Goal: Complete application form

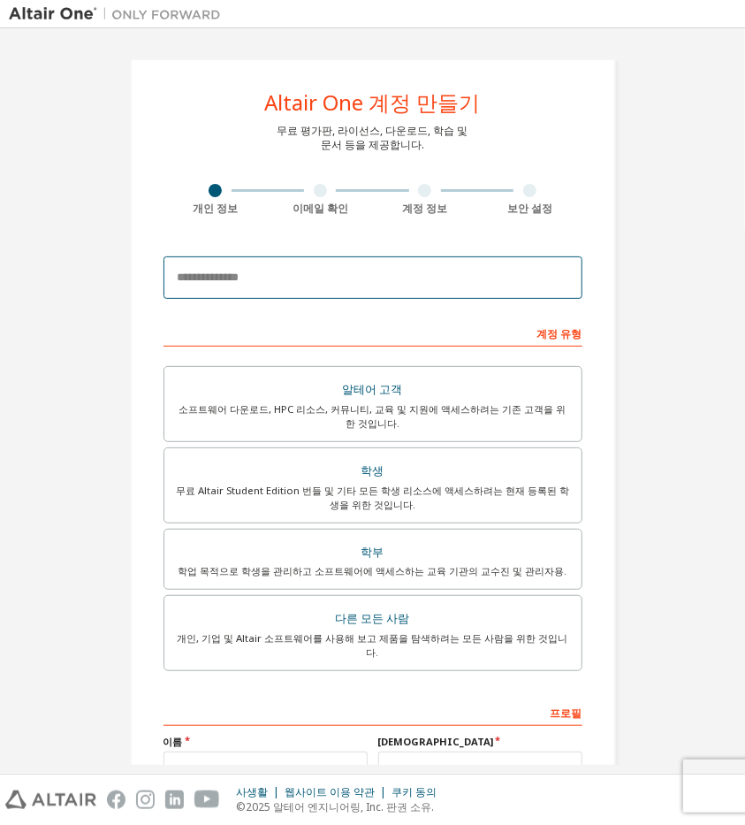
click at [267, 275] on input "email" at bounding box center [373, 277] width 419 height 42
click at [325, 272] on input "email" at bounding box center [373, 277] width 419 height 42
type input "**********"
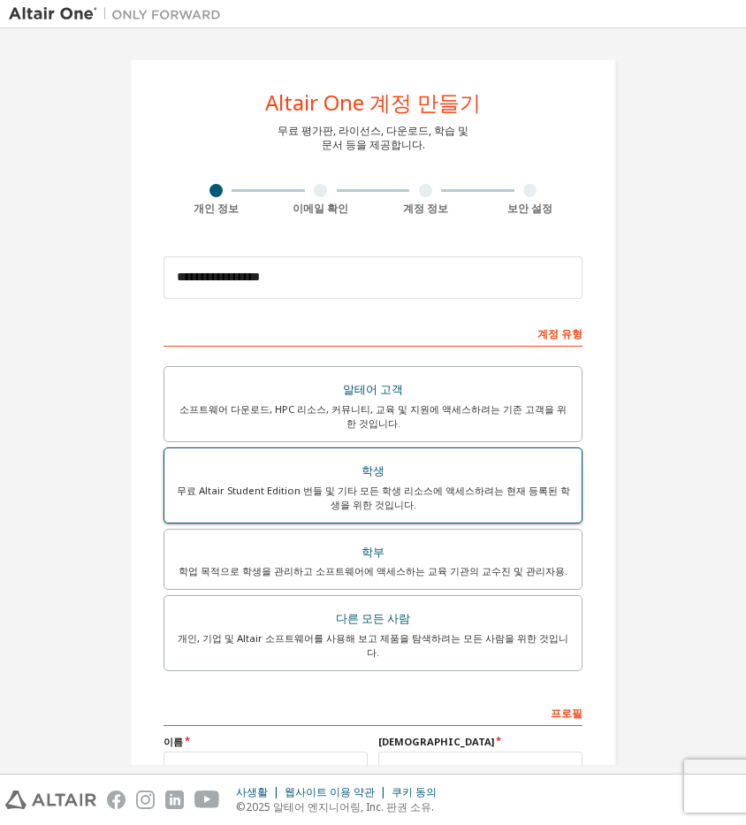
click at [561, 502] on div "무료 Altair Student Edition 번들 및 기타 모든 학생 리소스에 액세스하려는 현재 등록된 학생을 위한 것입니다." at bounding box center [373, 498] width 396 height 28
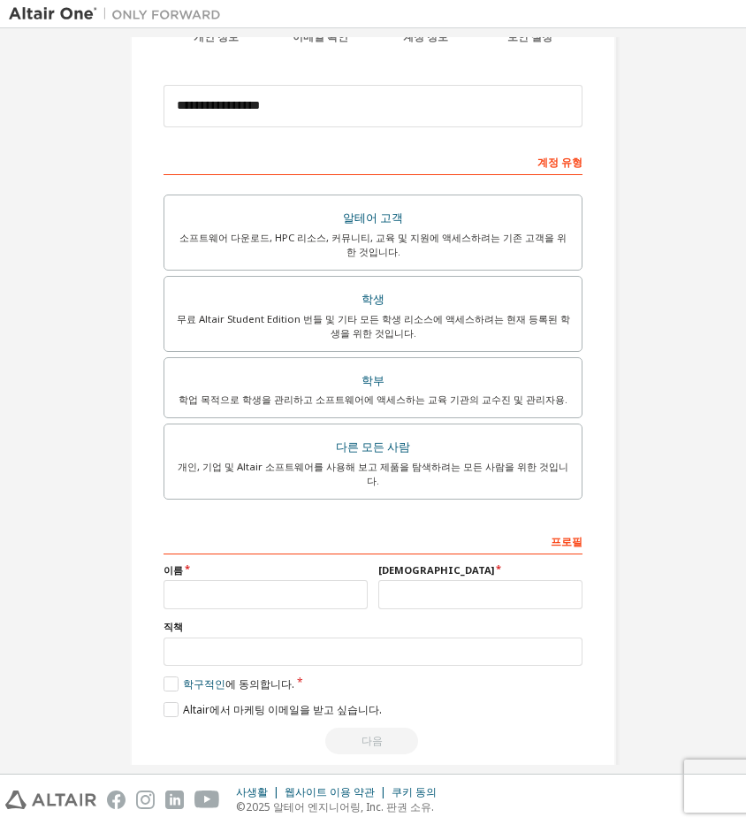
scroll to position [175, 0]
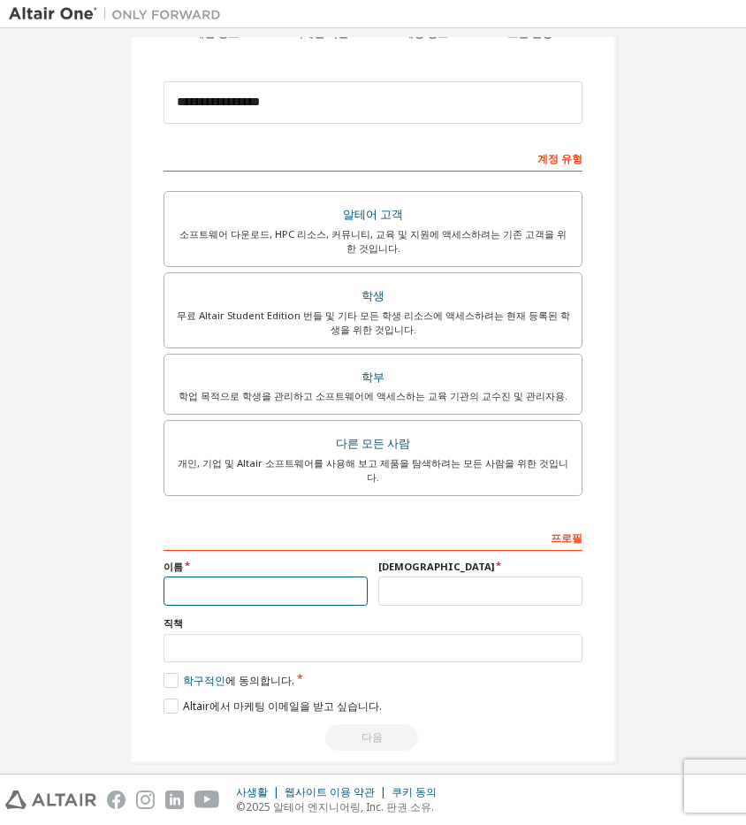
click at [271, 577] on input "text" at bounding box center [266, 591] width 204 height 29
type input "*"
type input "**"
type input "*"
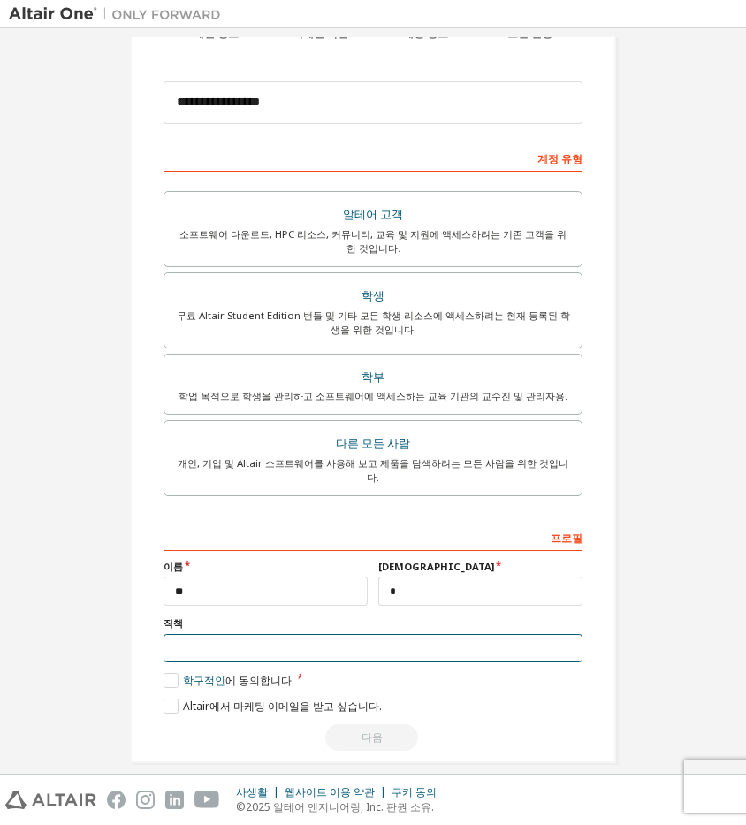
click at [300, 634] on input "text" at bounding box center [373, 648] width 419 height 29
click at [237, 639] on input "text" at bounding box center [373, 648] width 419 height 29
type input "**"
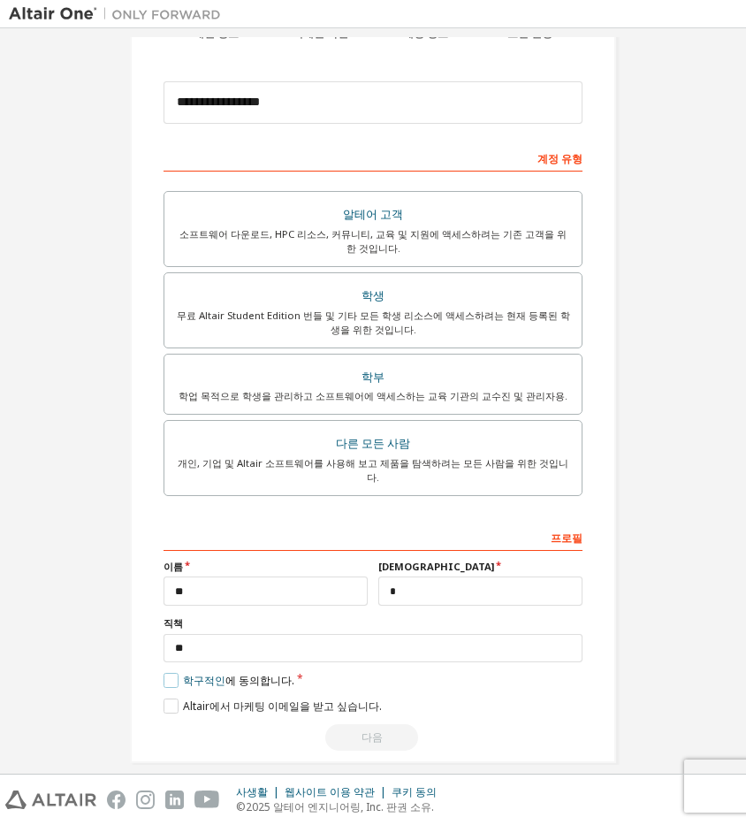
click at [174, 673] on label "학구적인 에 동의합니다." at bounding box center [229, 680] width 131 height 15
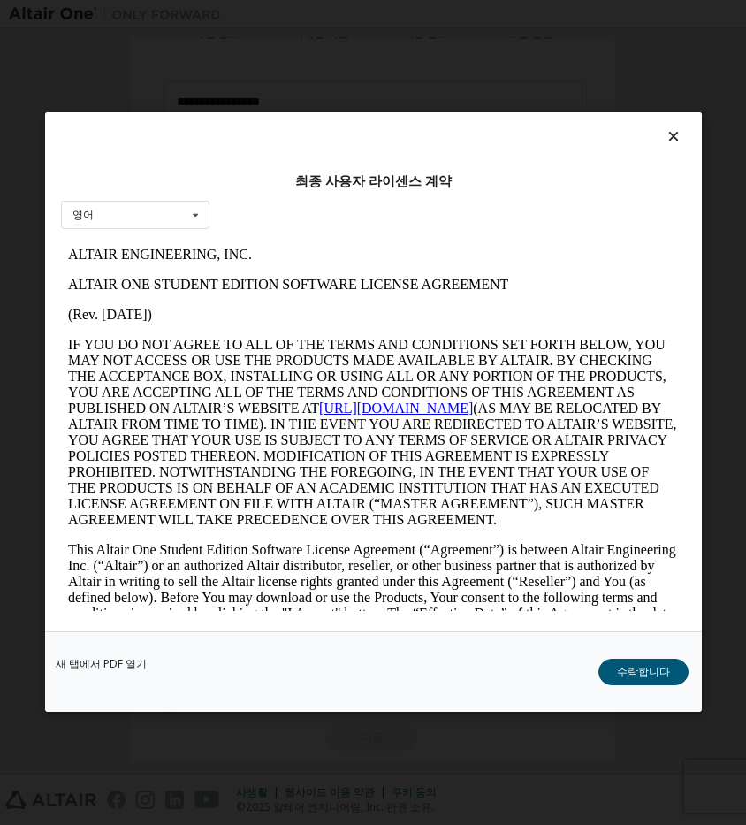
scroll to position [0, 0]
click at [622, 671] on button "수락합니다" at bounding box center [643, 673] width 90 height 27
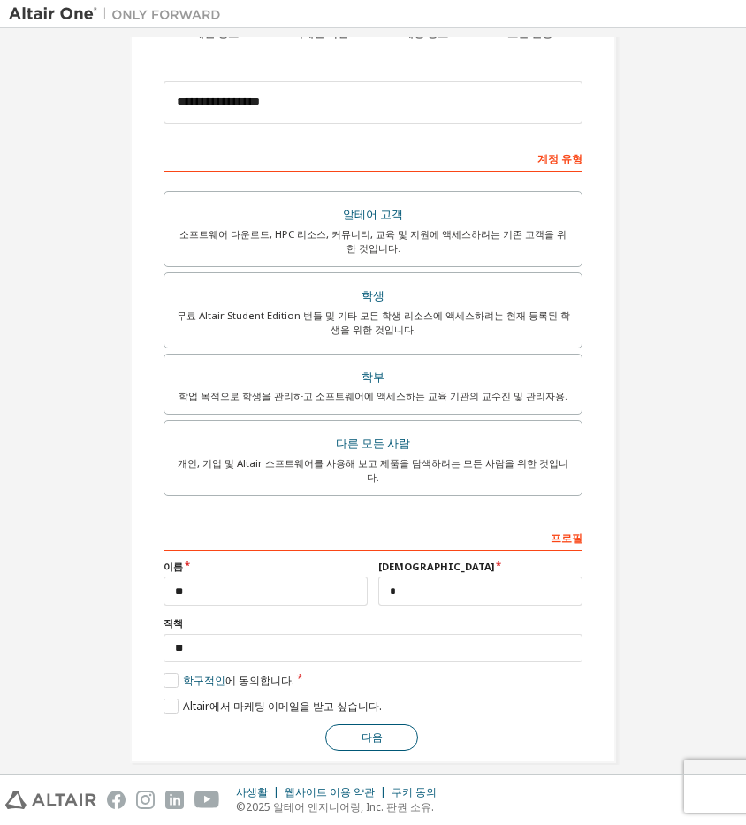
click at [365, 724] on button "다음" at bounding box center [371, 737] width 93 height 27
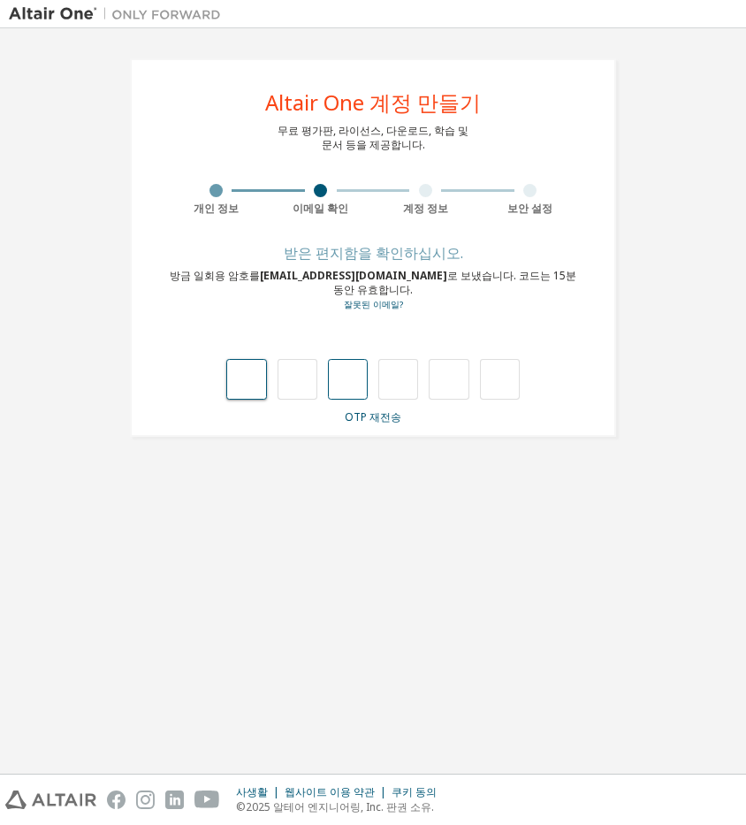
type input "*"
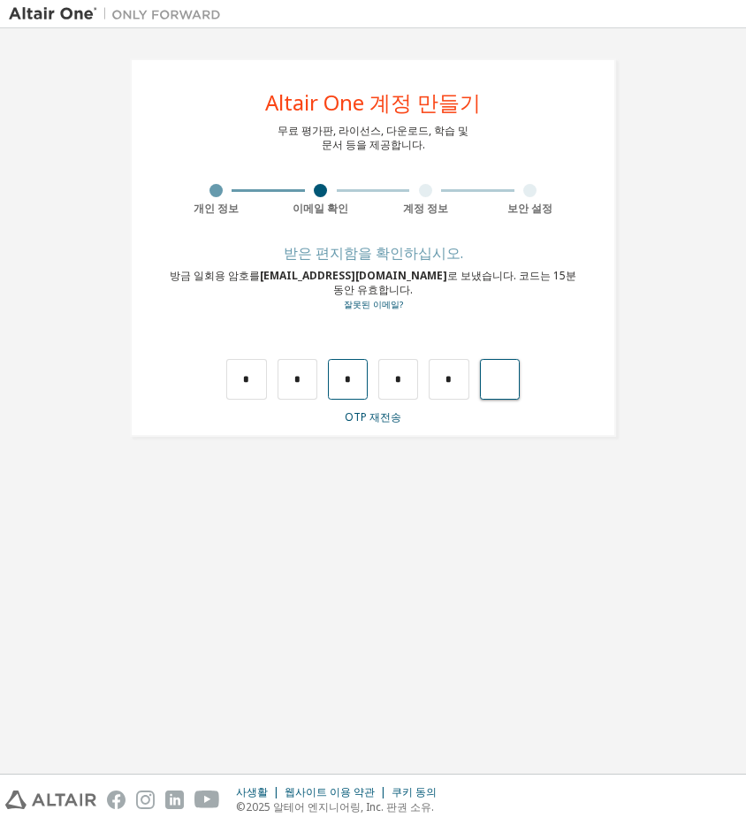
type input "*"
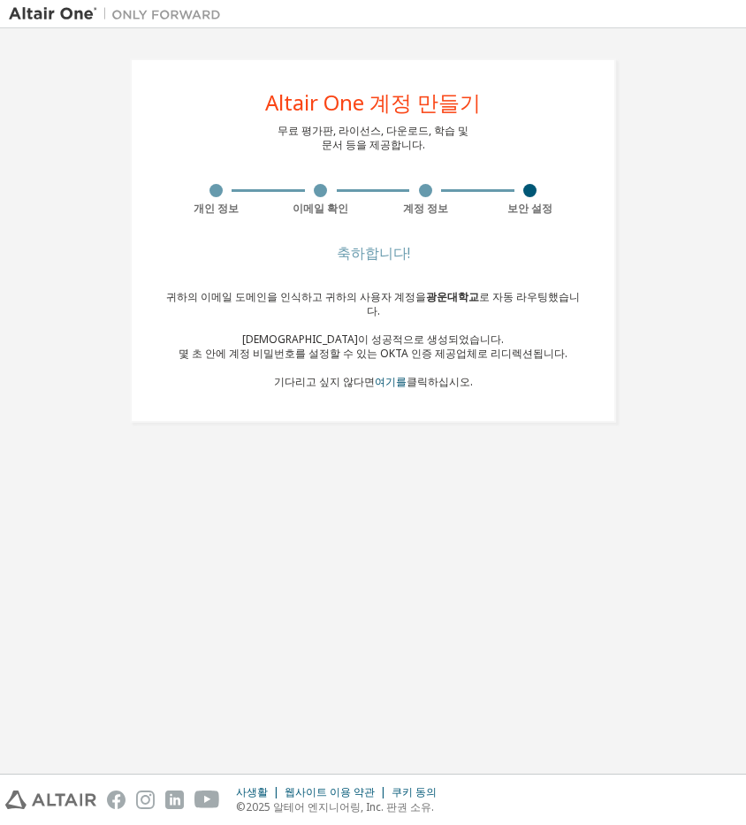
click at [512, 355] on div "귀하의 이메일 도메인을 인식하고 귀하의 사용자 계정을 광운대학교 로 자동 라우팅했습니다. 계정이 성공적으로 생성되었습니다. 몇 초 안에 계정 …" at bounding box center [373, 339] width 419 height 99
click at [386, 105] on div "Altair One 계정 만들기" at bounding box center [373, 102] width 216 height 21
click at [520, 196] on div at bounding box center [530, 190] width 105 height 13
